Goal: Task Accomplishment & Management: Manage account settings

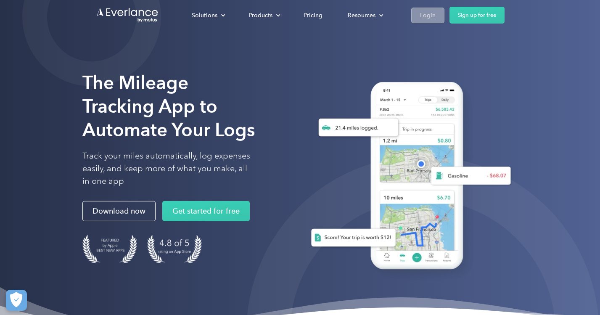
click at [432, 15] on div "Login" at bounding box center [428, 15] width 16 height 11
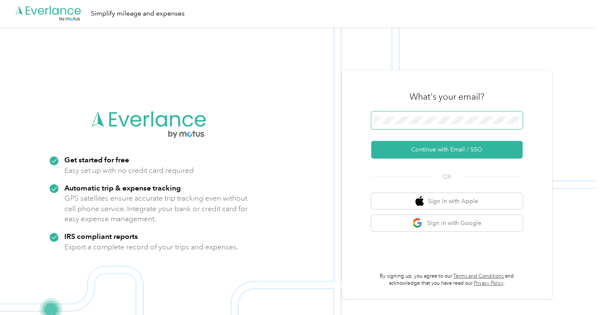
click at [408, 115] on span at bounding box center [446, 120] width 151 height 18
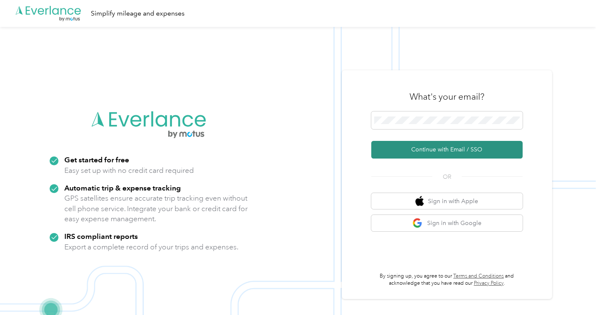
click at [443, 153] on button "Continue with Email / SSO" at bounding box center [446, 150] width 151 height 18
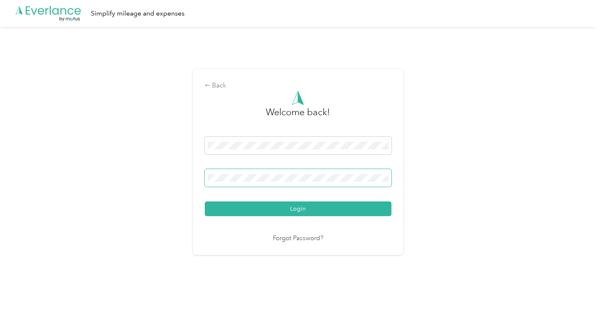
click at [205, 201] on button "Login" at bounding box center [298, 208] width 187 height 15
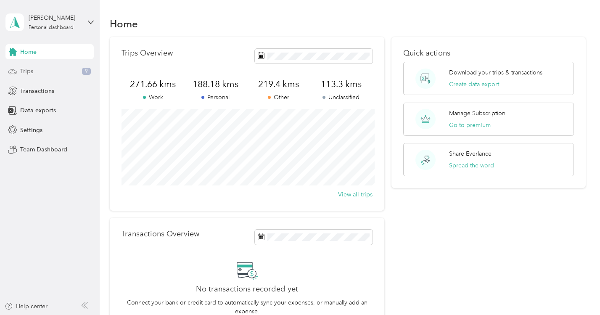
click at [34, 69] on div "Trips 9" at bounding box center [49, 71] width 88 height 15
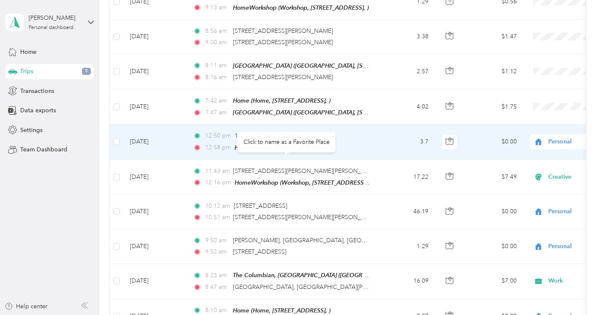
scroll to position [334, 0]
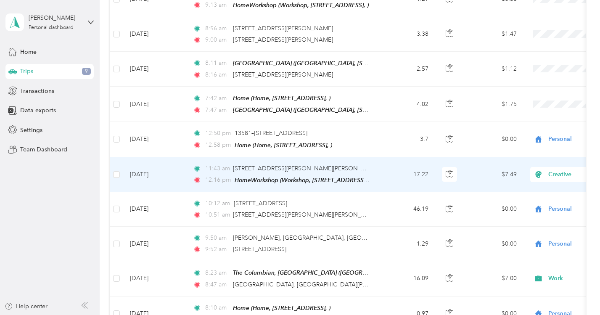
click at [562, 172] on span "Creative" at bounding box center [586, 174] width 77 height 9
click at [528, 202] on span "Personal" at bounding box center [555, 202] width 78 height 9
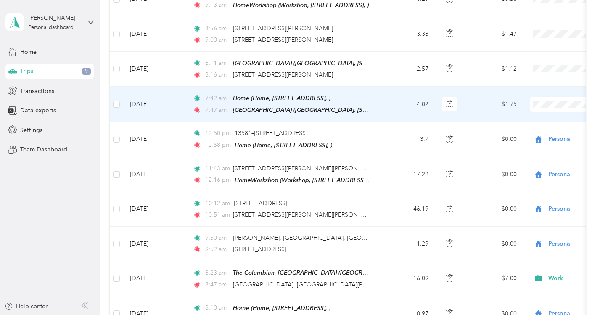
click at [528, 131] on span "Personal" at bounding box center [555, 133] width 78 height 9
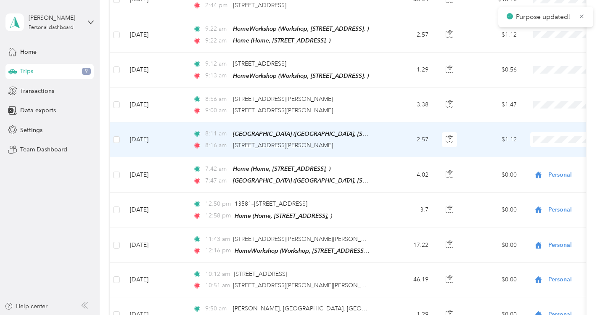
click at [528, 105] on ol "Work Personal Creative Other Charity Medical Moving Commute" at bounding box center [547, 135] width 104 height 118
click at [547, 122] on td at bounding box center [582, 139] width 118 height 35
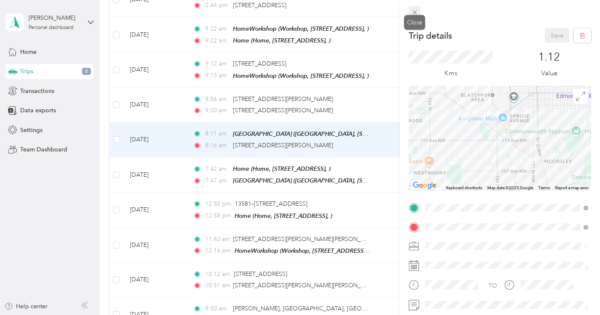
click at [414, 11] on icon at bounding box center [414, 12] width 7 height 7
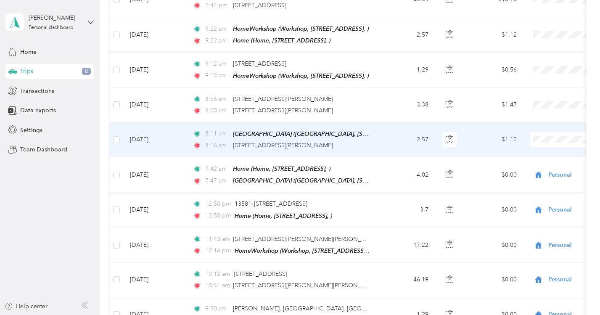
click at [529, 97] on span "Personal" at bounding box center [555, 98] width 78 height 9
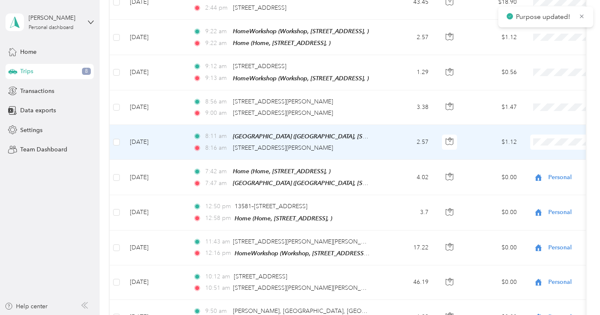
scroll to position [257, 0]
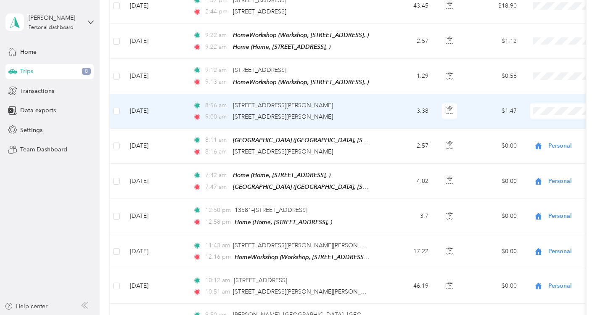
click at [528, 138] on span "Personal" at bounding box center [555, 138] width 78 height 9
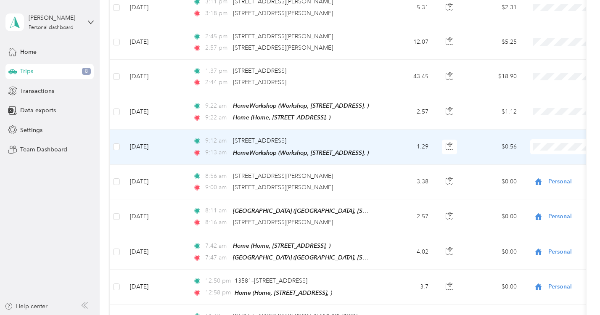
click at [531, 93] on li "Work" at bounding box center [547, 90] width 104 height 15
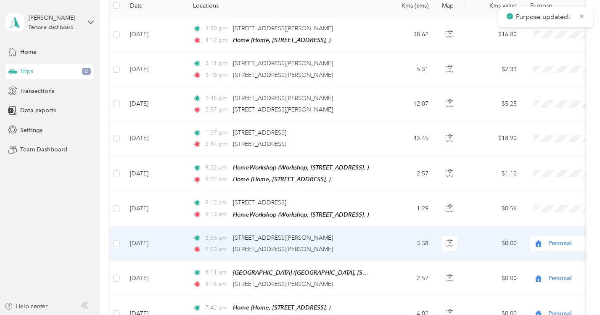
scroll to position [192, 0]
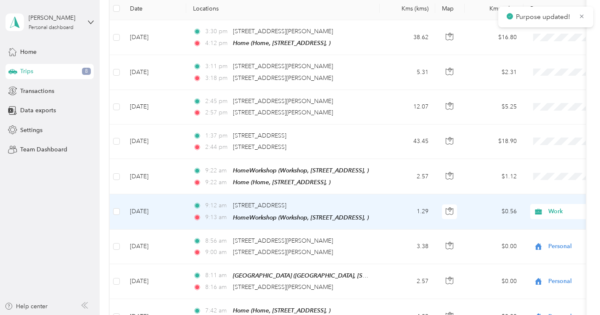
click at [549, 207] on span "Work" at bounding box center [586, 211] width 77 height 9
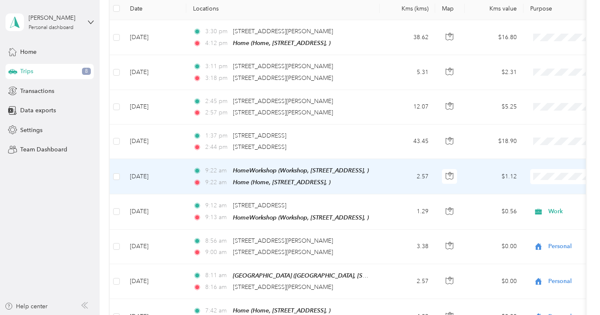
click at [528, 135] on span "Personal" at bounding box center [555, 132] width 78 height 9
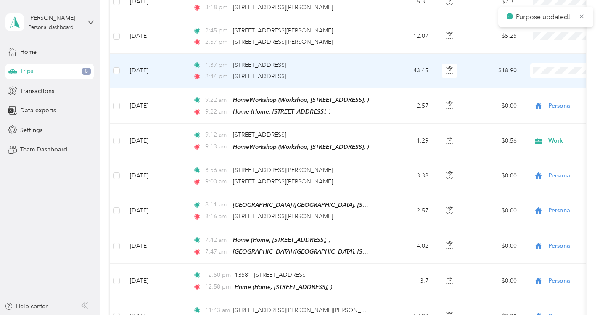
click at [530, 99] on span "Personal" at bounding box center [555, 101] width 78 height 9
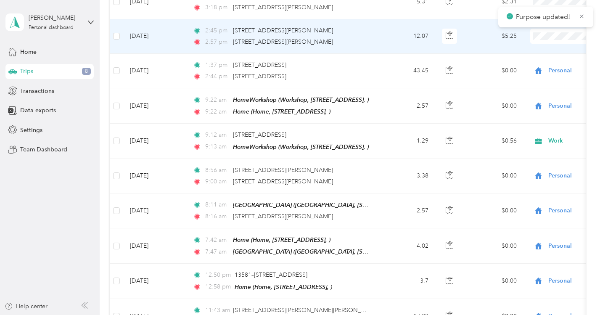
click at [531, 66] on span "Personal" at bounding box center [555, 66] width 78 height 9
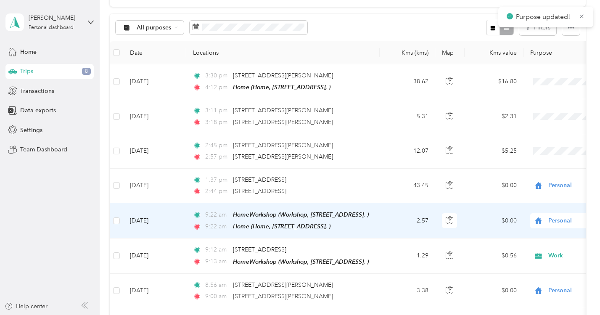
scroll to position [74, 0]
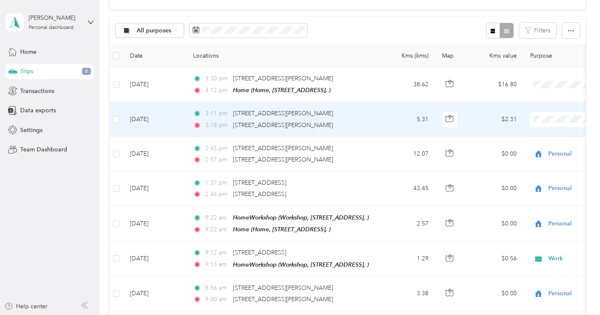
click at [524, 150] on span "Personal" at bounding box center [555, 146] width 78 height 9
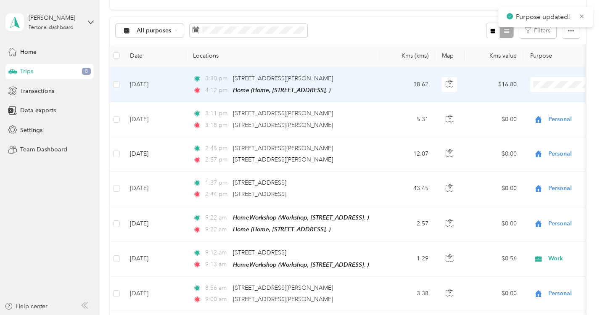
click at [530, 113] on span "Personal" at bounding box center [555, 114] width 78 height 9
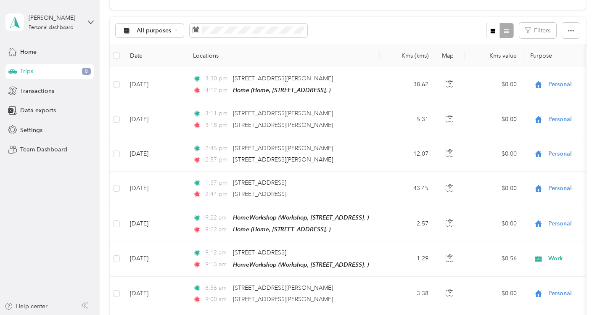
scroll to position [0, 0]
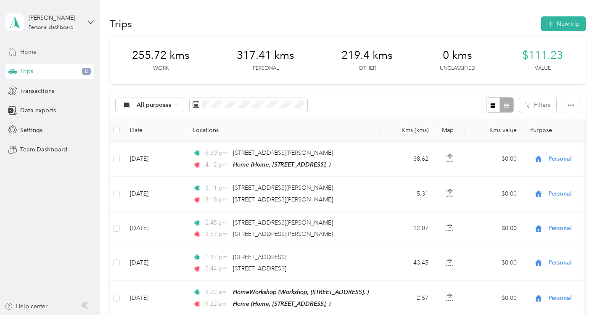
click at [34, 51] on span "Home" at bounding box center [28, 51] width 16 height 9
